Goal: Information Seeking & Learning: Learn about a topic

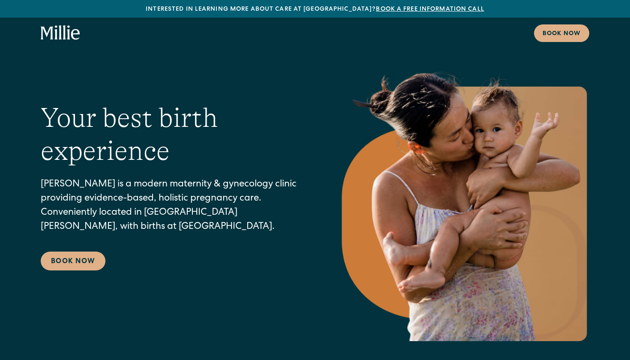
click at [64, 37] on icon "home" at bounding box center [64, 32] width 3 height 14
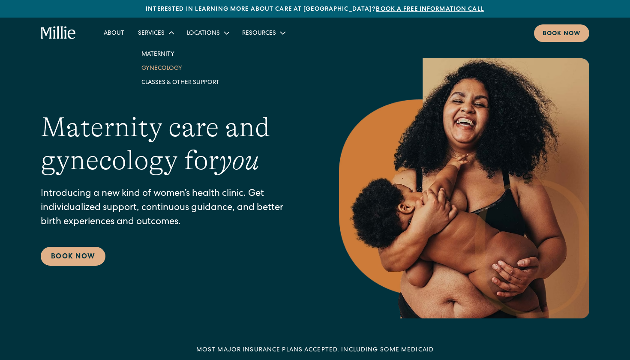
click at [166, 68] on link "Gynecology" at bounding box center [181, 68] width 92 height 14
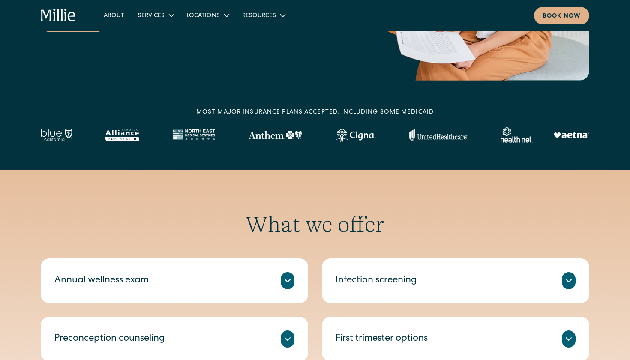
scroll to position [327, 0]
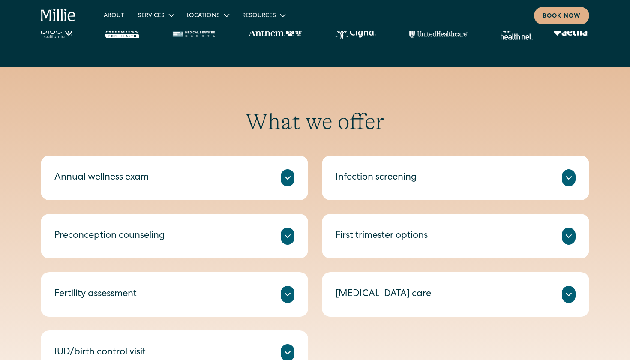
click at [284, 174] on icon at bounding box center [287, 178] width 10 height 10
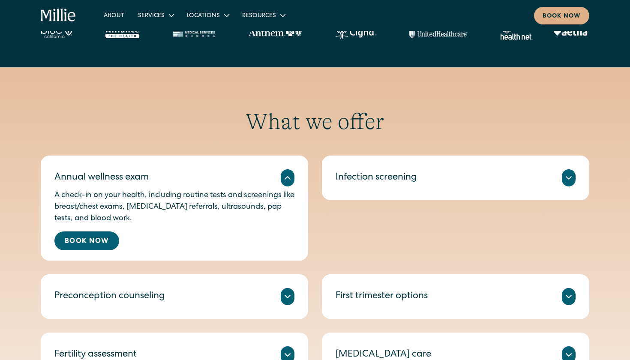
click at [284, 174] on icon at bounding box center [287, 178] width 10 height 10
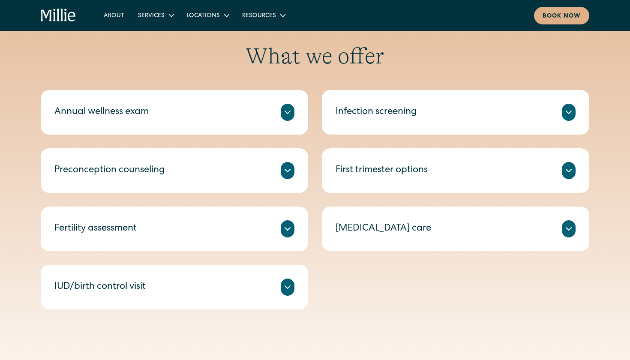
scroll to position [392, 0]
click at [287, 228] on icon at bounding box center [287, 229] width 10 height 10
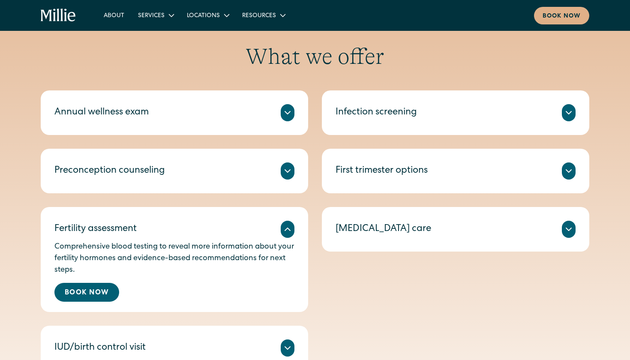
click at [287, 228] on icon at bounding box center [287, 229] width 5 height 3
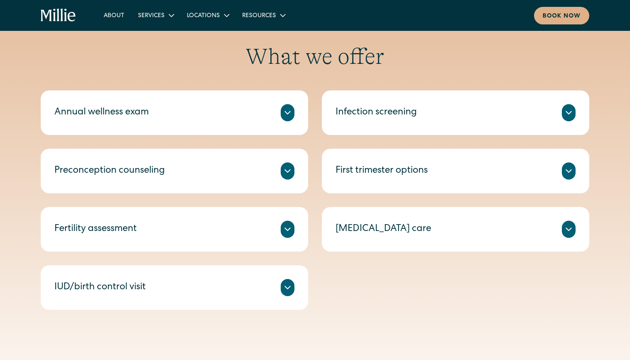
click at [572, 111] on icon at bounding box center [568, 113] width 10 height 10
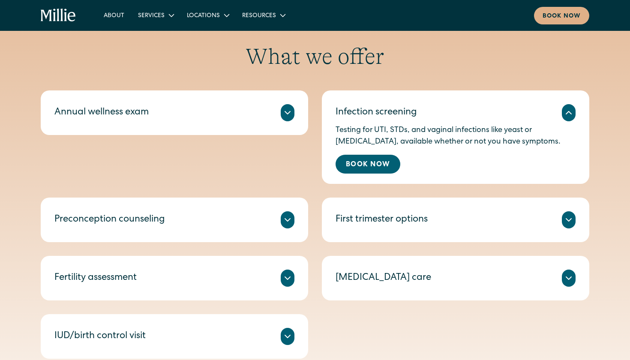
click at [572, 114] on icon at bounding box center [568, 113] width 10 height 10
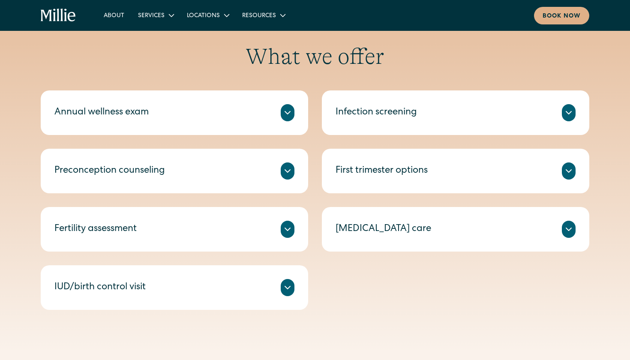
click at [566, 112] on icon at bounding box center [568, 112] width 5 height 3
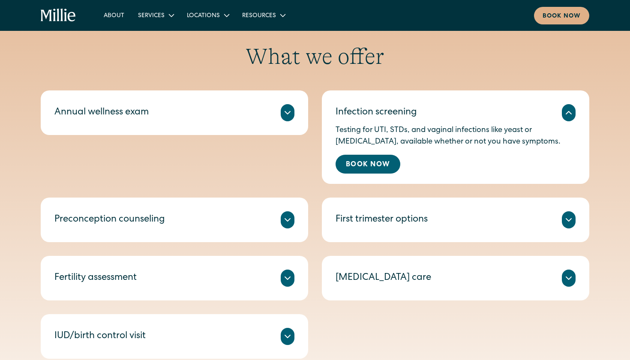
click at [285, 117] on icon at bounding box center [287, 113] width 10 height 10
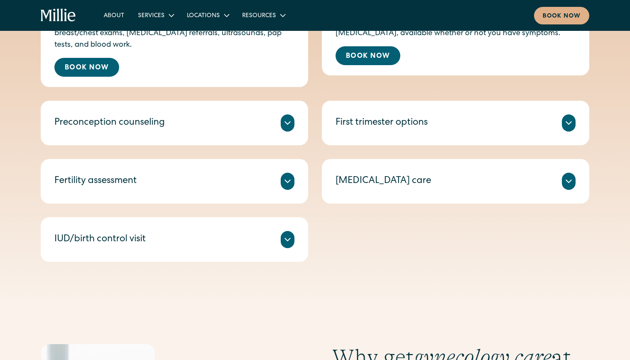
scroll to position [512, 0]
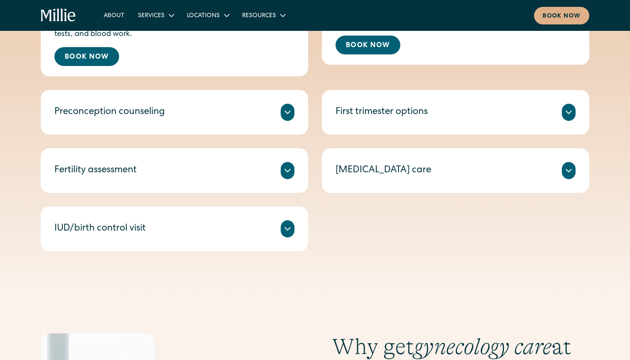
click at [284, 111] on icon at bounding box center [287, 112] width 10 height 10
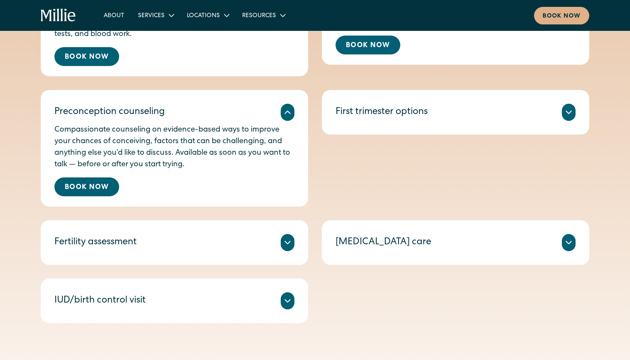
click at [284, 111] on icon at bounding box center [287, 112] width 10 height 10
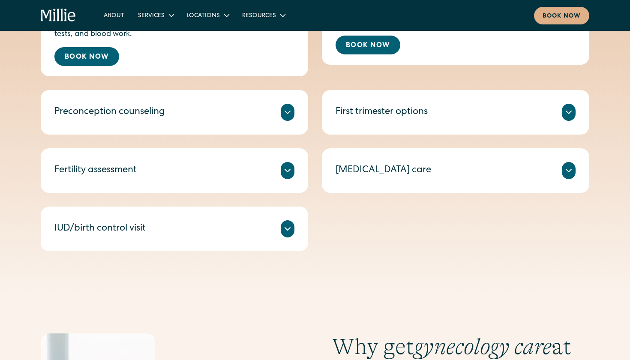
click at [284, 171] on icon at bounding box center [287, 170] width 10 height 10
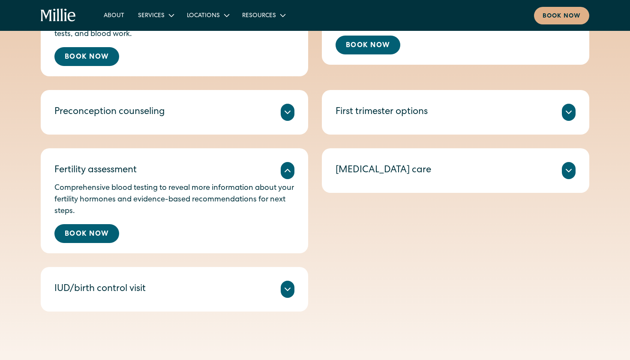
click at [284, 171] on icon at bounding box center [287, 170] width 10 height 10
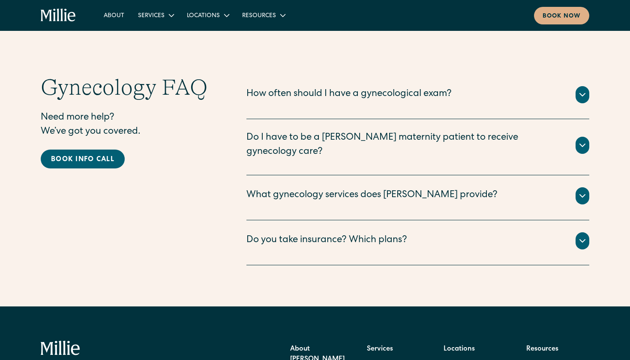
scroll to position [1665, 0]
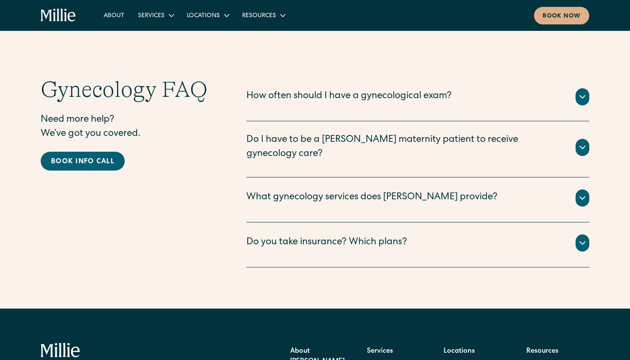
click at [481, 101] on div "How often should I have a gynecological exam?" at bounding box center [417, 96] width 343 height 17
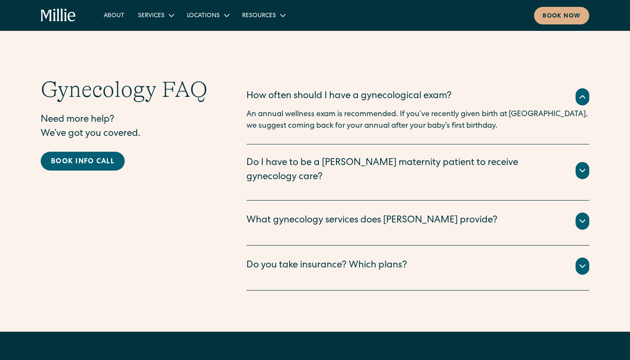
click at [489, 158] on div "Do I have to be a Millie maternity patient to receive gynecology care?" at bounding box center [405, 170] width 319 height 28
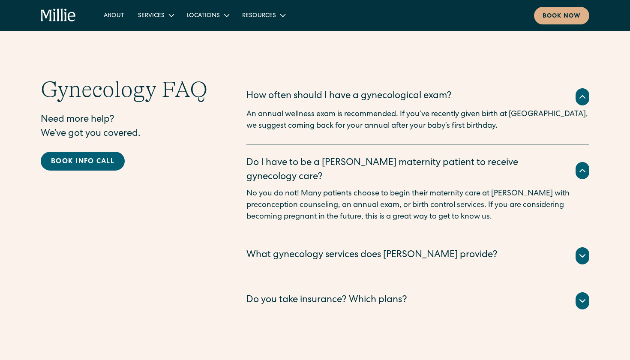
click at [489, 158] on div "Do I have to be a Millie maternity patient to receive gynecology care?" at bounding box center [405, 170] width 319 height 28
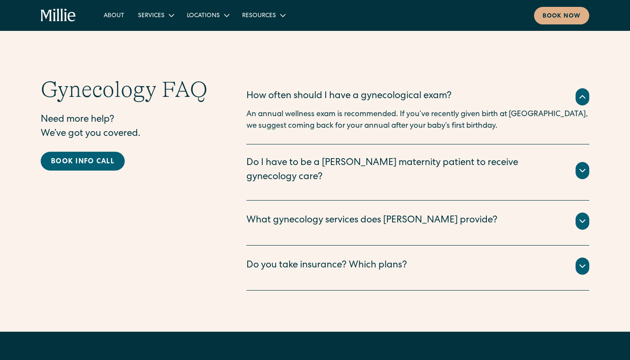
click at [453, 215] on div "What gynecology services does Millie provide?" at bounding box center [417, 220] width 343 height 17
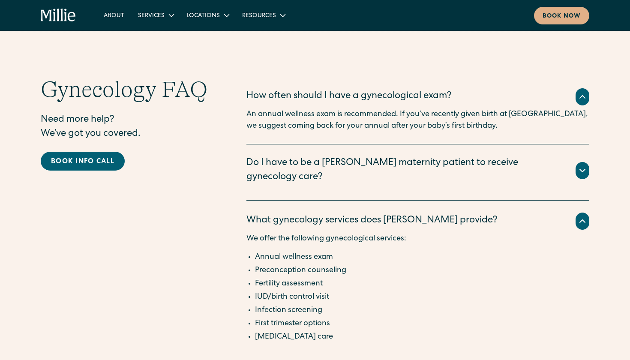
click at [453, 215] on div "What gynecology services does Millie provide?" at bounding box center [417, 220] width 343 height 17
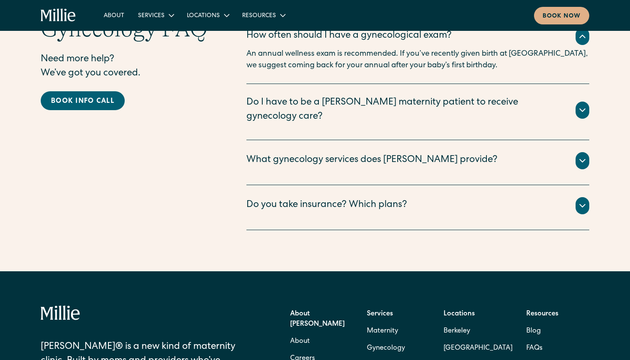
scroll to position [1733, 0]
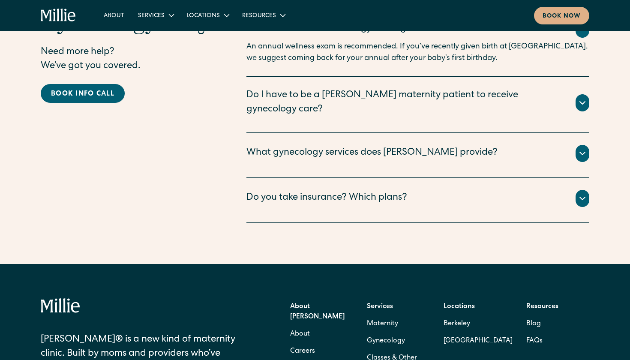
click at [472, 199] on div "Do you take insurance? Which plans? We are currently accepting all PPO and HMO …" at bounding box center [417, 200] width 343 height 45
click at [586, 193] on icon at bounding box center [582, 198] width 10 height 10
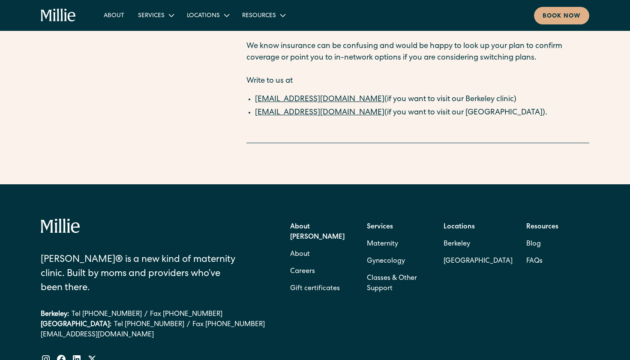
scroll to position [1971, 0]
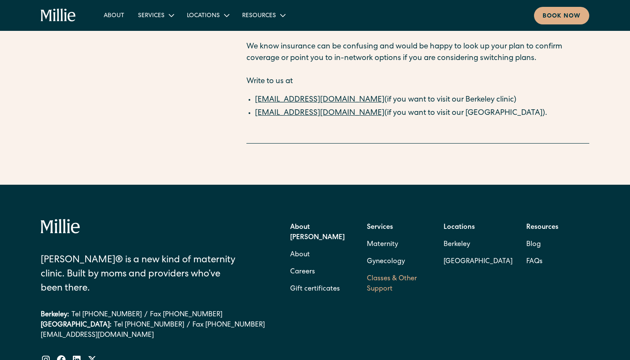
click at [392, 270] on link "Classes & Other Support" at bounding box center [398, 283] width 63 height 27
